Goal: Transaction & Acquisition: Purchase product/service

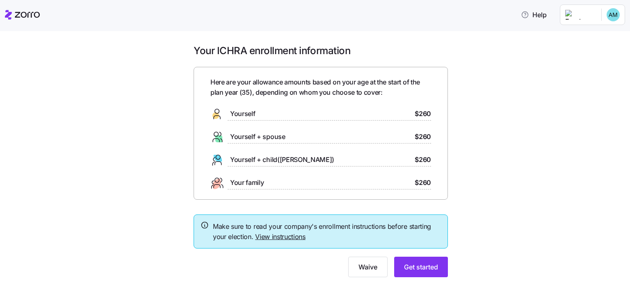
scroll to position [21, 0]
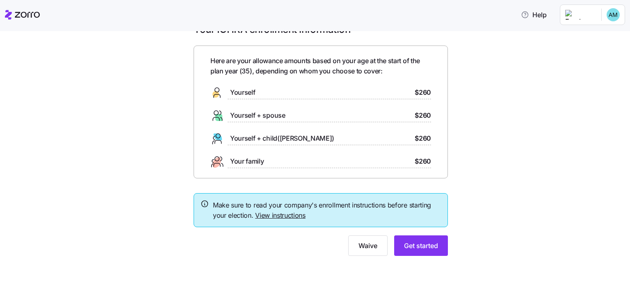
click at [280, 213] on link "View instructions" at bounding box center [280, 215] width 50 height 8
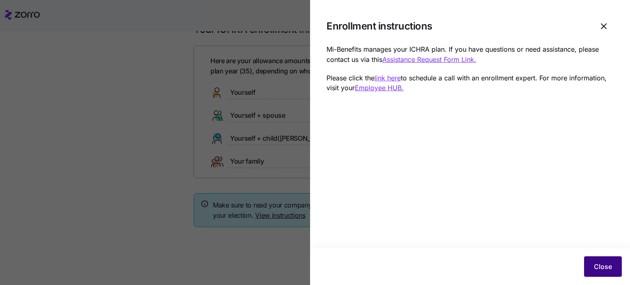
click at [592, 263] on button "Close" at bounding box center [603, 266] width 38 height 21
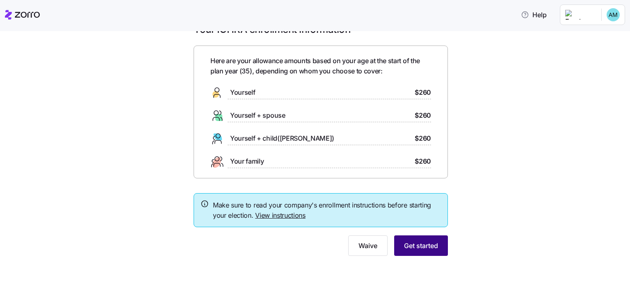
click at [416, 241] on span "Get started" at bounding box center [421, 246] width 34 height 10
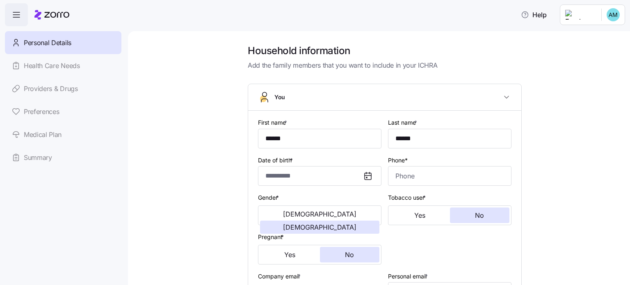
type input "******"
type input "[PERSON_NAME][EMAIL_ADDRESS][DOMAIN_NAME]"
type input "**********"
checkbox input "true"
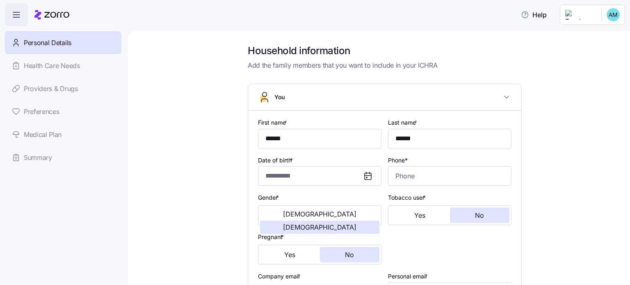
type input "**********"
type input "[PHONE_NUMBER]"
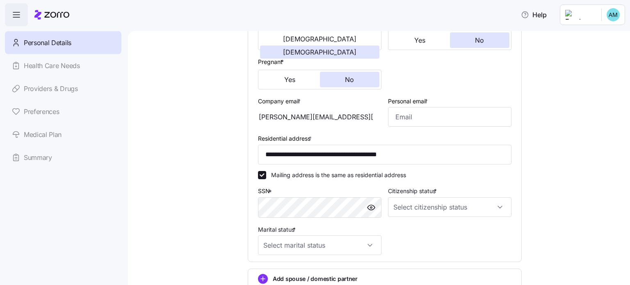
scroll to position [185, 0]
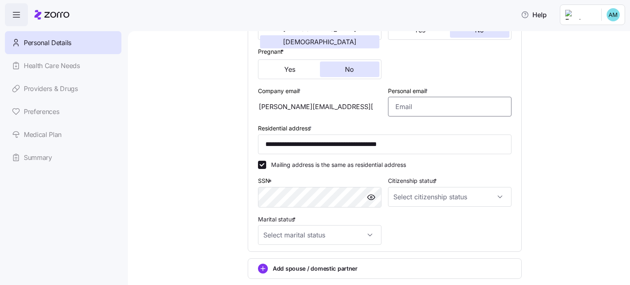
click at [399, 107] on input "Personal email *" at bounding box center [449, 107] width 123 height 20
type input "[EMAIL_ADDRESS][DOMAIN_NAME]"
click at [169, 148] on div "**********" at bounding box center [384, 100] width 467 height 483
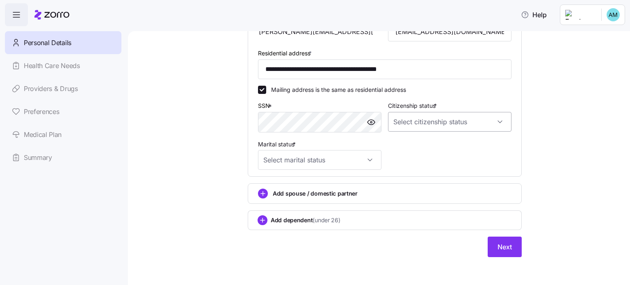
click at [437, 123] on input "Citizenship status *" at bounding box center [449, 122] width 123 height 20
click at [422, 146] on div "[DEMOGRAPHIC_DATA] citizen" at bounding box center [446, 145] width 117 height 17
type input "[DEMOGRAPHIC_DATA] citizen"
click at [358, 159] on input "Marital status *" at bounding box center [319, 160] width 123 height 20
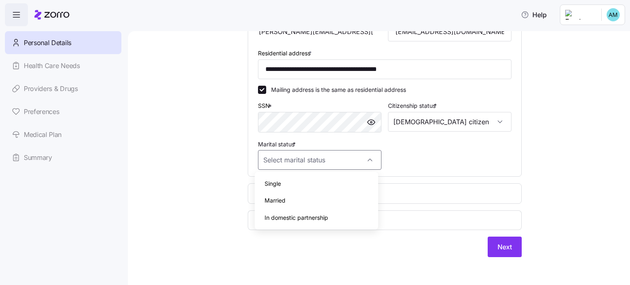
click at [307, 184] on div "Single" at bounding box center [316, 183] width 117 height 17
type input "Single"
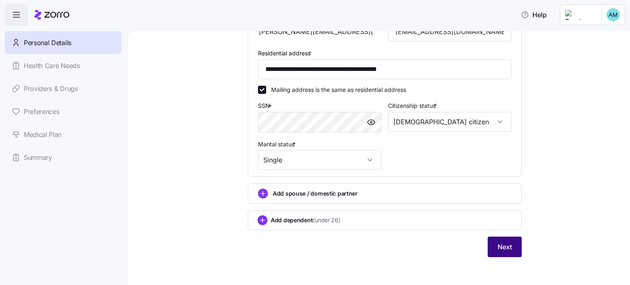
click at [497, 246] on span "Next" at bounding box center [504, 247] width 14 height 10
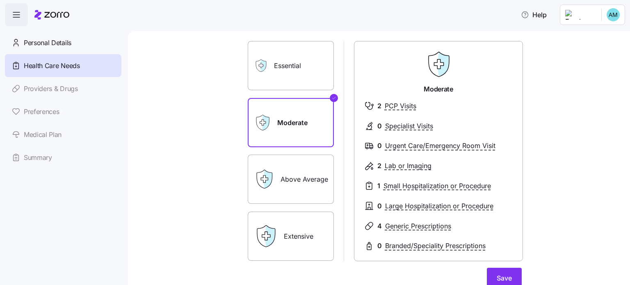
scroll to position [47, 0]
click at [284, 77] on label "Essential" at bounding box center [291, 65] width 86 height 49
click at [0, 0] on input "Essential" at bounding box center [0, 0] width 0 height 0
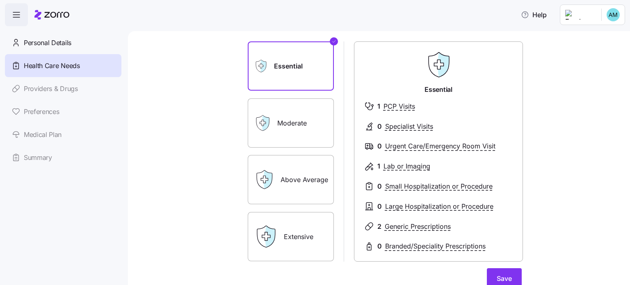
click at [297, 128] on label "Moderate" at bounding box center [291, 122] width 86 height 49
click at [0, 0] on input "Moderate" at bounding box center [0, 0] width 0 height 0
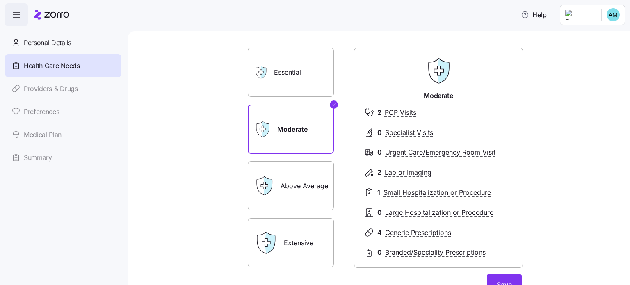
scroll to position [36, 0]
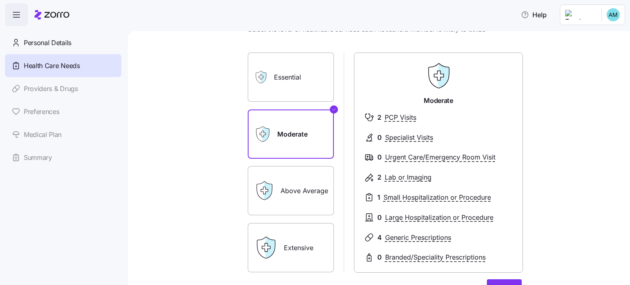
click at [262, 75] on icon at bounding box center [263, 77] width 6 height 12
click at [280, 85] on label "Essential" at bounding box center [291, 76] width 86 height 49
click at [0, 0] on input "Essential" at bounding box center [0, 0] width 0 height 0
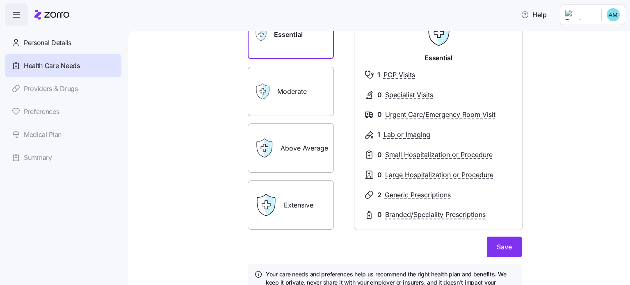
scroll to position [97, 0]
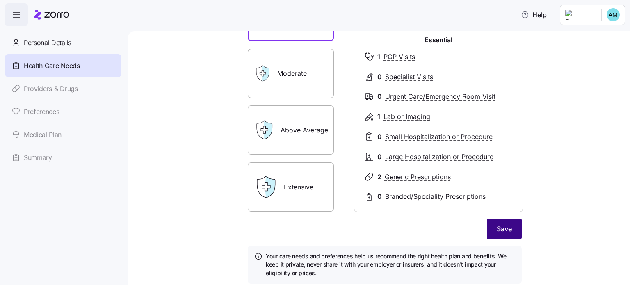
click at [508, 230] on span "Save" at bounding box center [504, 229] width 15 height 10
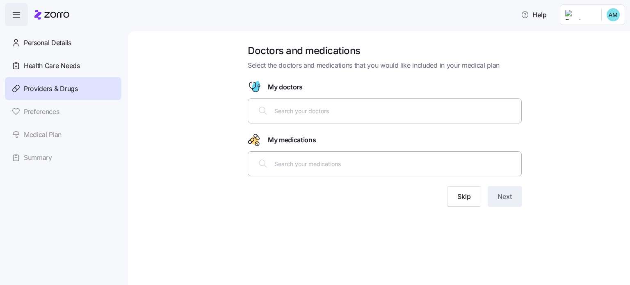
click at [324, 106] on input "text" at bounding box center [395, 110] width 242 height 9
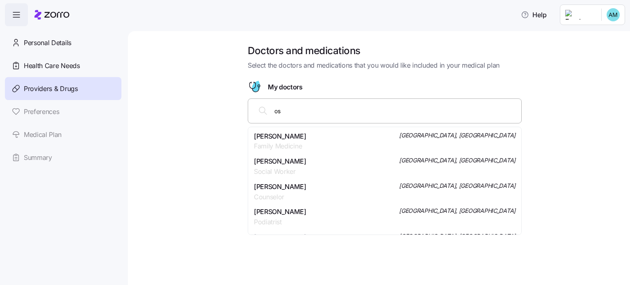
type input "o"
click at [221, 141] on div "Doctors and medications Select the doctors and medications that you would like …" at bounding box center [384, 130] width 467 height 172
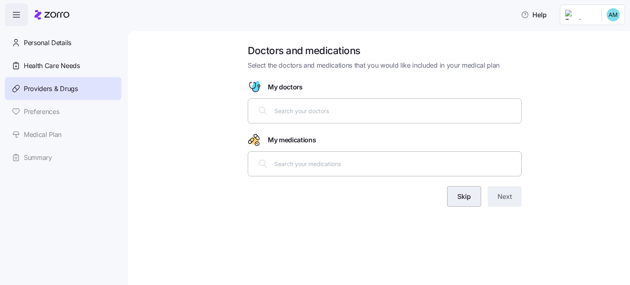
click at [455, 196] on button "Skip" at bounding box center [464, 196] width 34 height 21
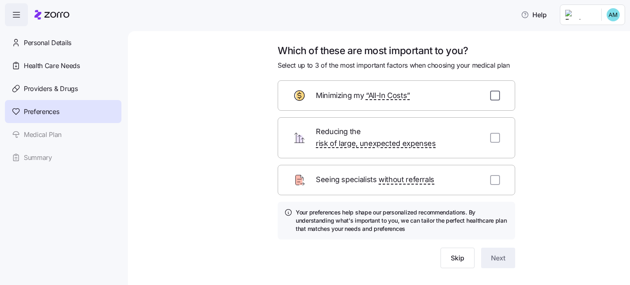
click at [492, 98] on input "checkbox" at bounding box center [495, 96] width 10 height 10
checkbox input "true"
click at [502, 256] on button "Next" at bounding box center [498, 258] width 34 height 21
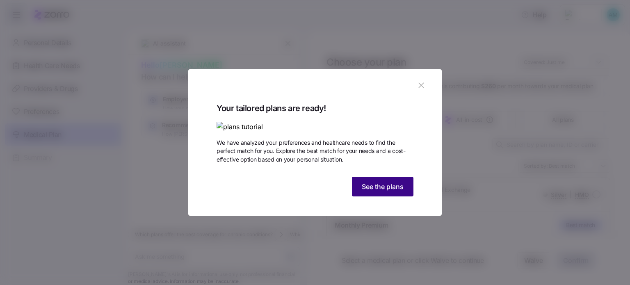
click at [381, 192] on span "See the plans" at bounding box center [383, 187] width 42 height 10
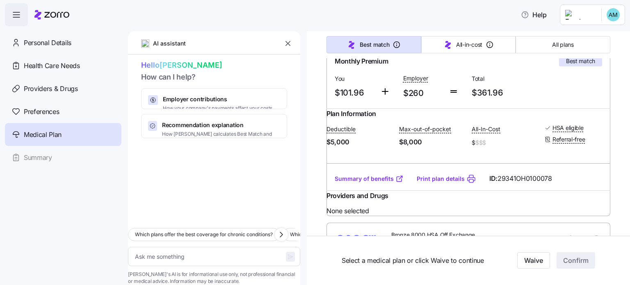
scroll to position [179, 0]
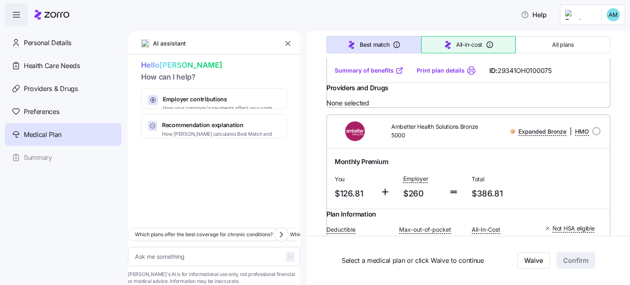
scroll to position [3990, 0]
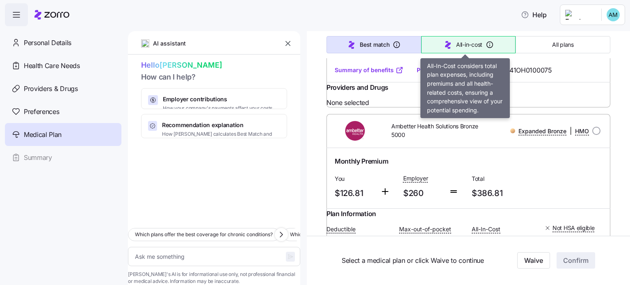
click at [459, 44] on span "All-in-cost" at bounding box center [469, 45] width 26 height 8
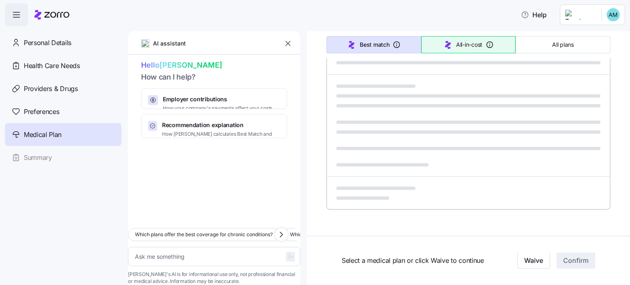
scroll to position [514, 0]
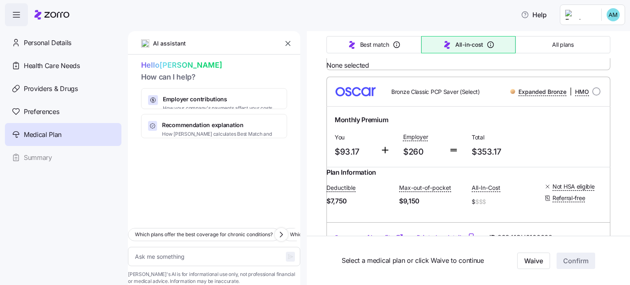
type textarea "x"
type input "Sorted by: All-in-cost"
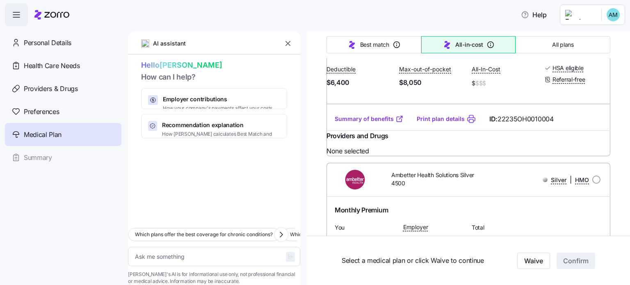
scroll to position [3742, 0]
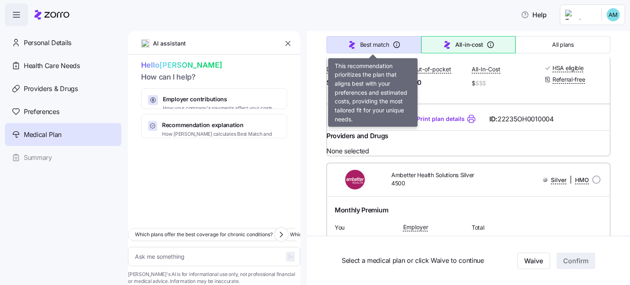
click at [374, 43] on span "Best match" at bounding box center [374, 45] width 29 height 8
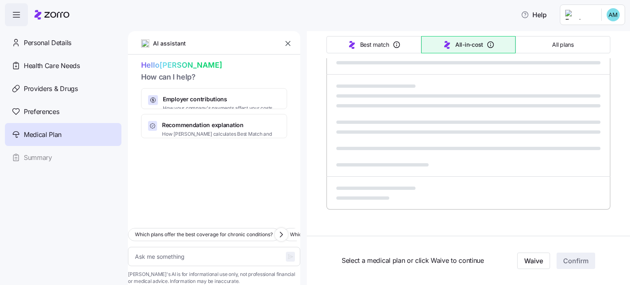
scroll to position [514, 0]
type textarea "x"
type input "Sorted by: Best match"
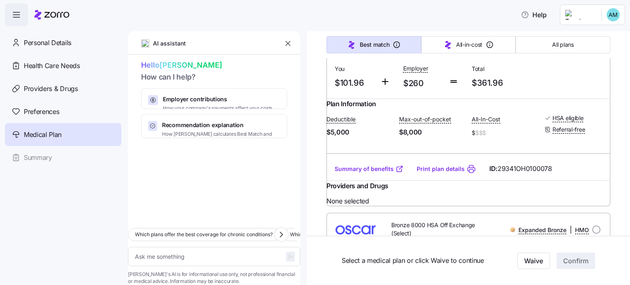
scroll to position [192, 0]
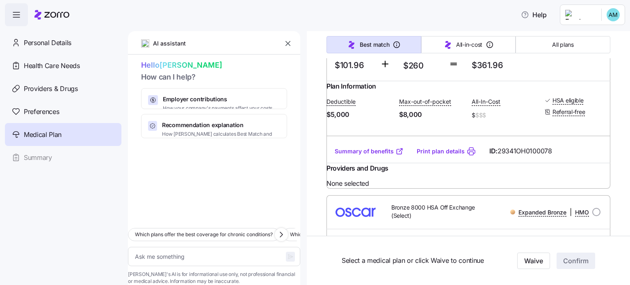
click at [376, 155] on link "Summary of benefits" at bounding box center [369, 151] width 69 height 8
click at [356, 155] on link "Summary of benefits" at bounding box center [369, 151] width 69 height 8
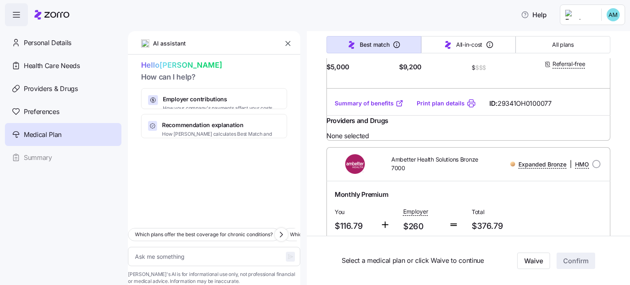
scroll to position [2706, 0]
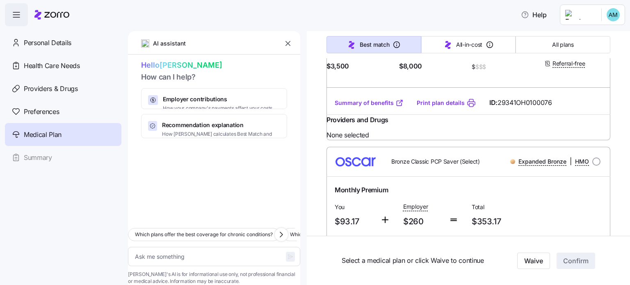
scroll to position [1069, 0]
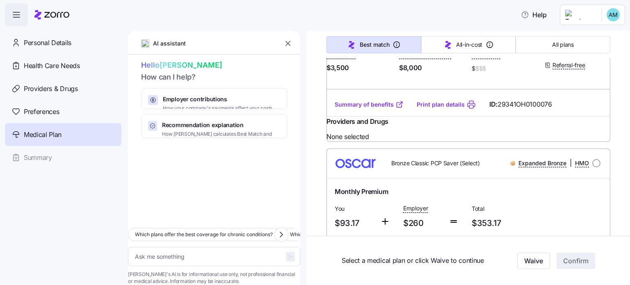
click at [385, 109] on link "Summary of benefits" at bounding box center [369, 104] width 69 height 8
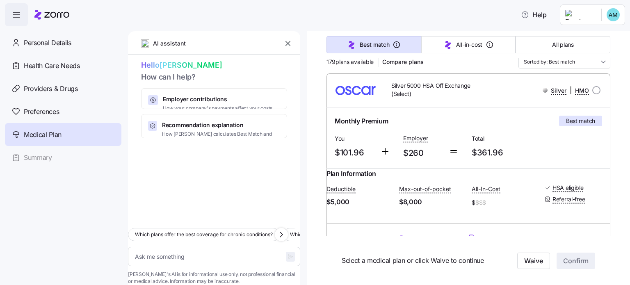
scroll to position [103, 0]
